Goal: Navigation & Orientation: Find specific page/section

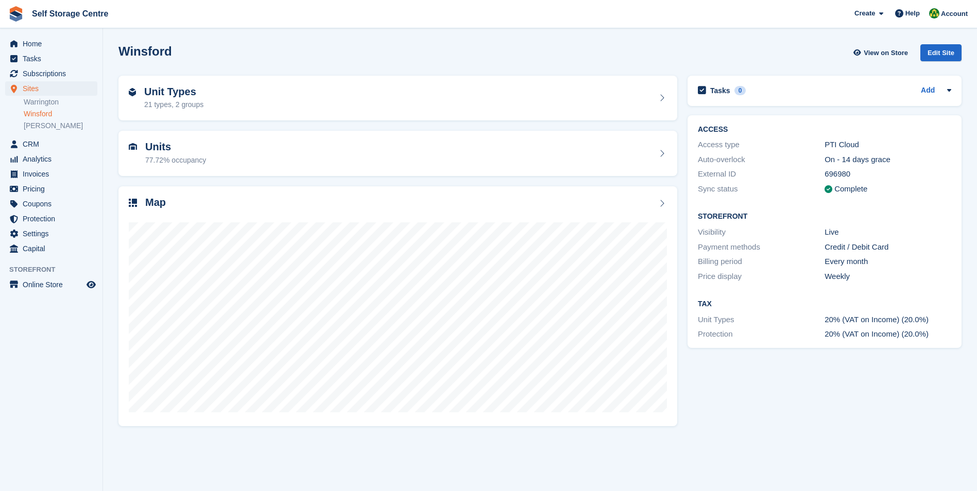
click at [46, 115] on link "Winsford" at bounding box center [61, 114] width 74 height 10
